Goal: Check status: Check status

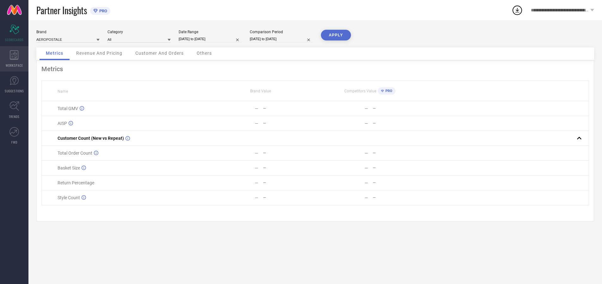
click at [14, 59] on icon at bounding box center [14, 54] width 9 height 9
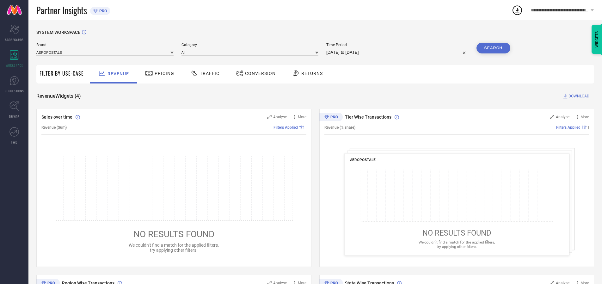
click at [258, 73] on span "Conversion" at bounding box center [260, 73] width 31 height 5
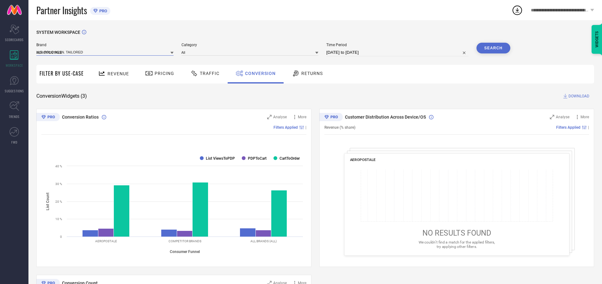
type input "U.S. POLO ASSN. TAILORED"
type input "All"
click at [398, 52] on input "[DATE] to [DATE]" at bounding box center [397, 53] width 142 height 8
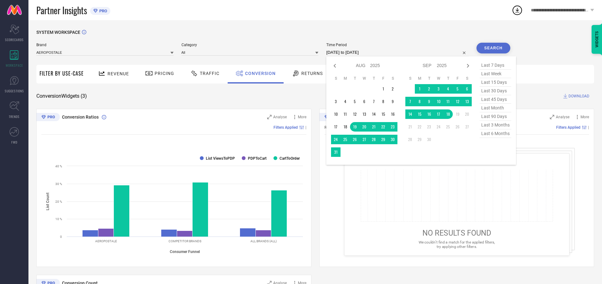
click at [449, 114] on td "18" at bounding box center [447, 113] width 9 height 9
type input "[DATE] to [DATE]"
click at [493, 48] on button "Search" at bounding box center [493, 48] width 34 height 11
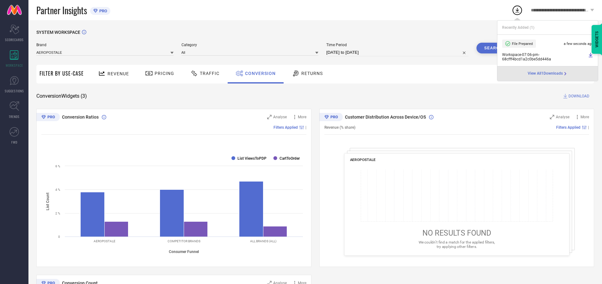
click at [259, 73] on span "Conversion" at bounding box center [260, 73] width 31 height 5
type input "ARROW WOMAN"
